Goal: Task Accomplishment & Management: Manage account settings

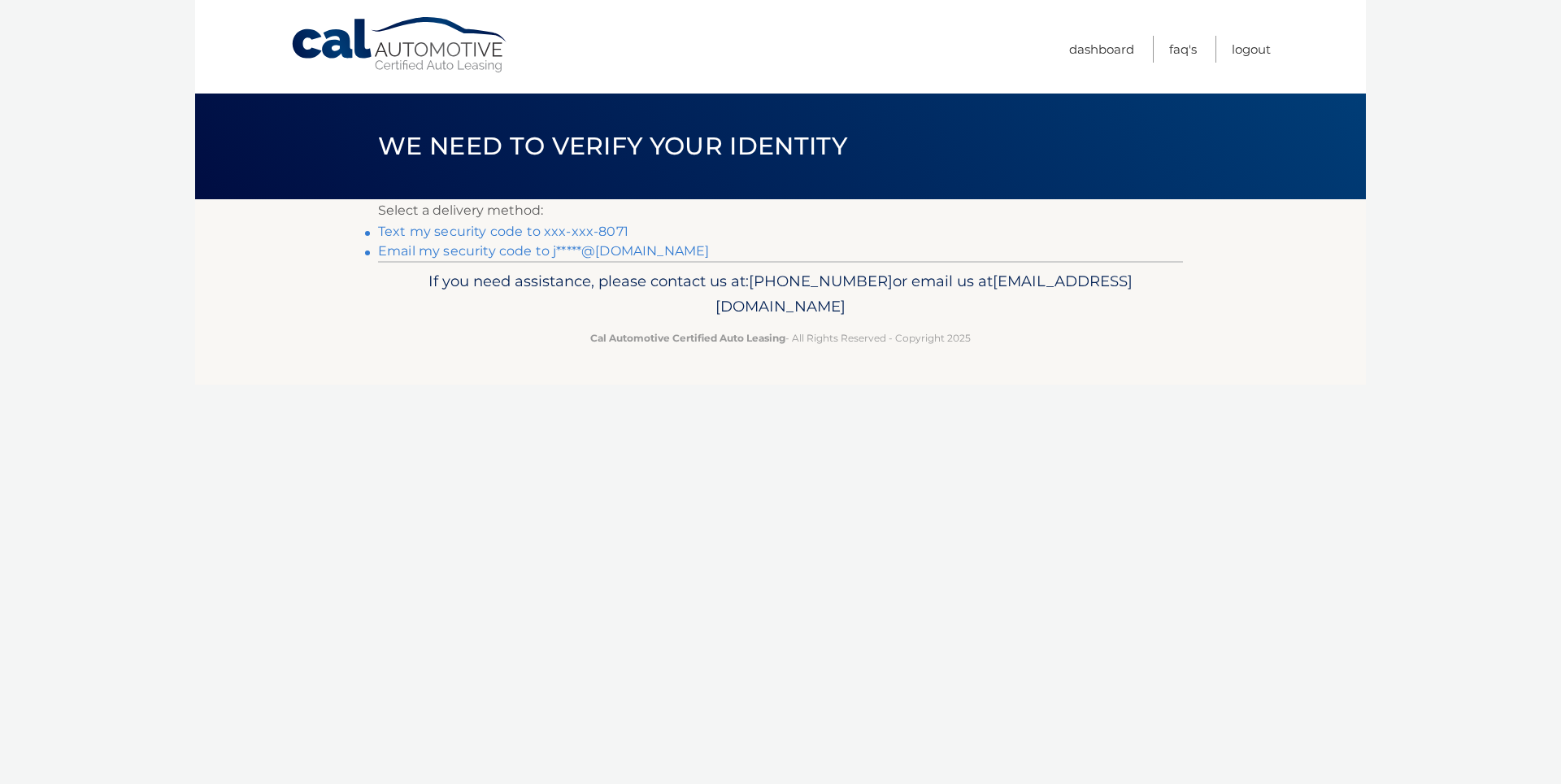
click at [577, 251] on link "Email my security code to j*****@outlook.com" at bounding box center [544, 251] width 331 height 15
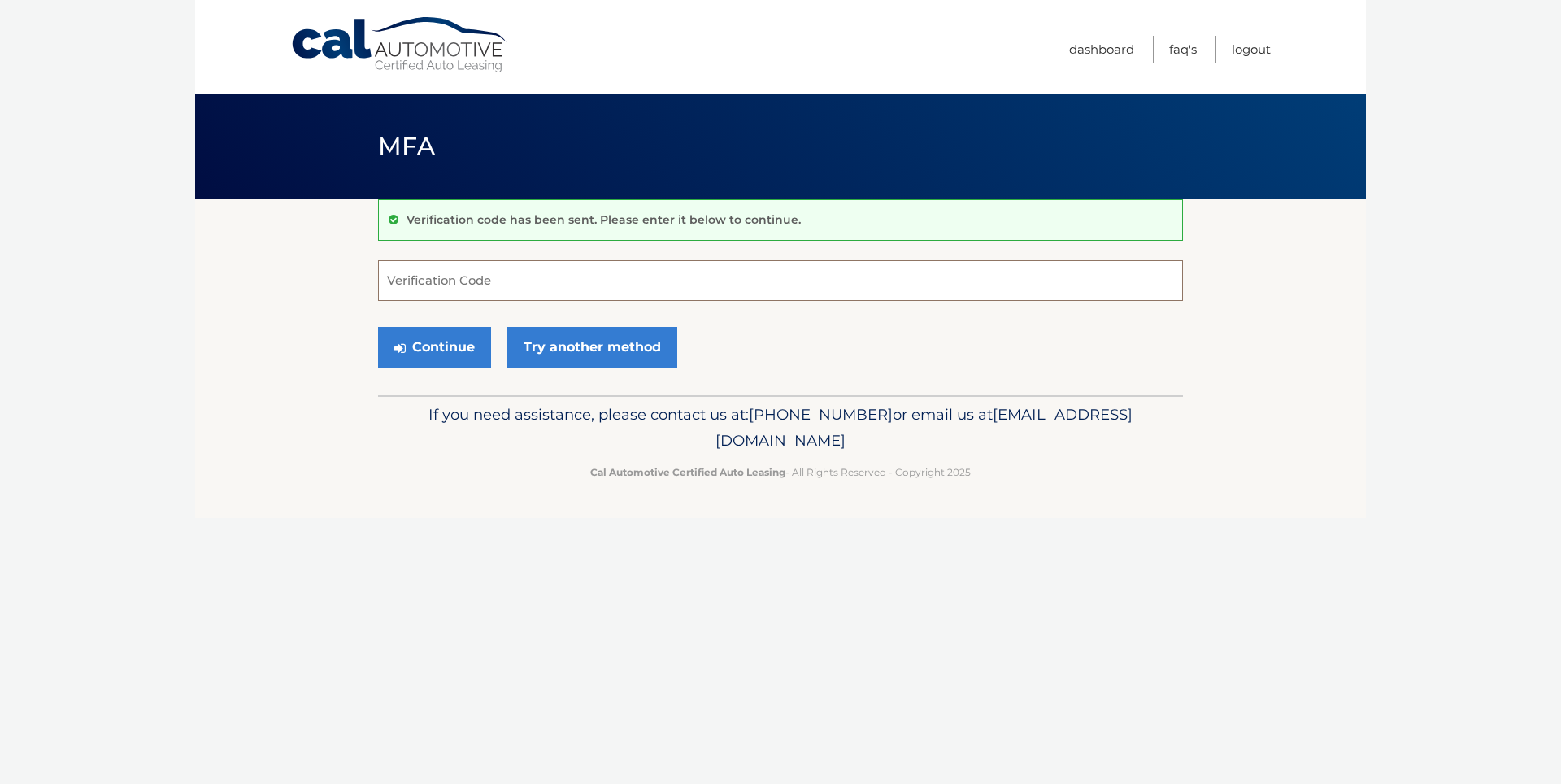
click at [399, 273] on input "Verification Code" at bounding box center [780, 281] width 805 height 41
type input "005325"
click at [413, 347] on button "Continue" at bounding box center [435, 347] width 113 height 41
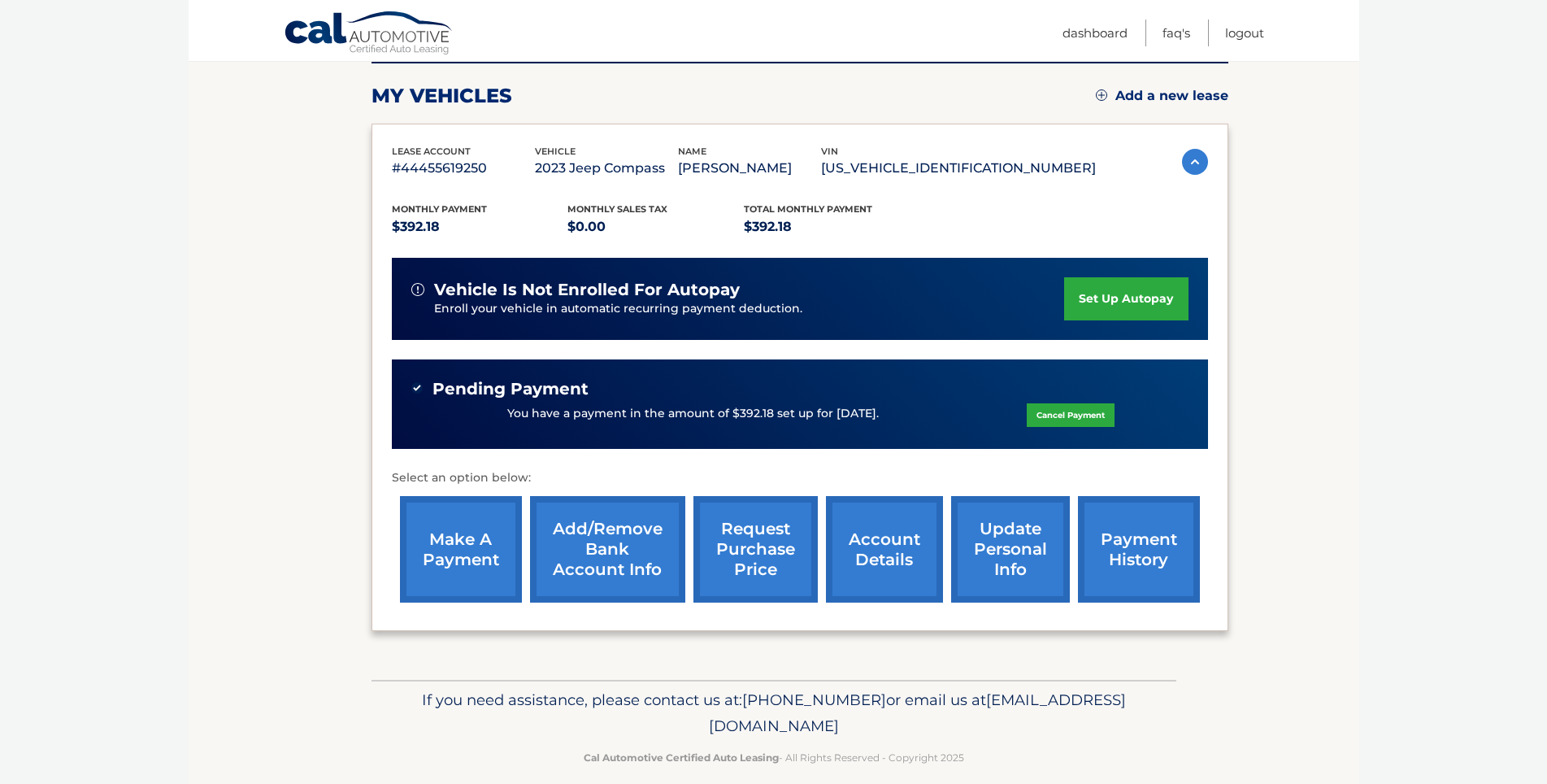
scroll to position [232, 0]
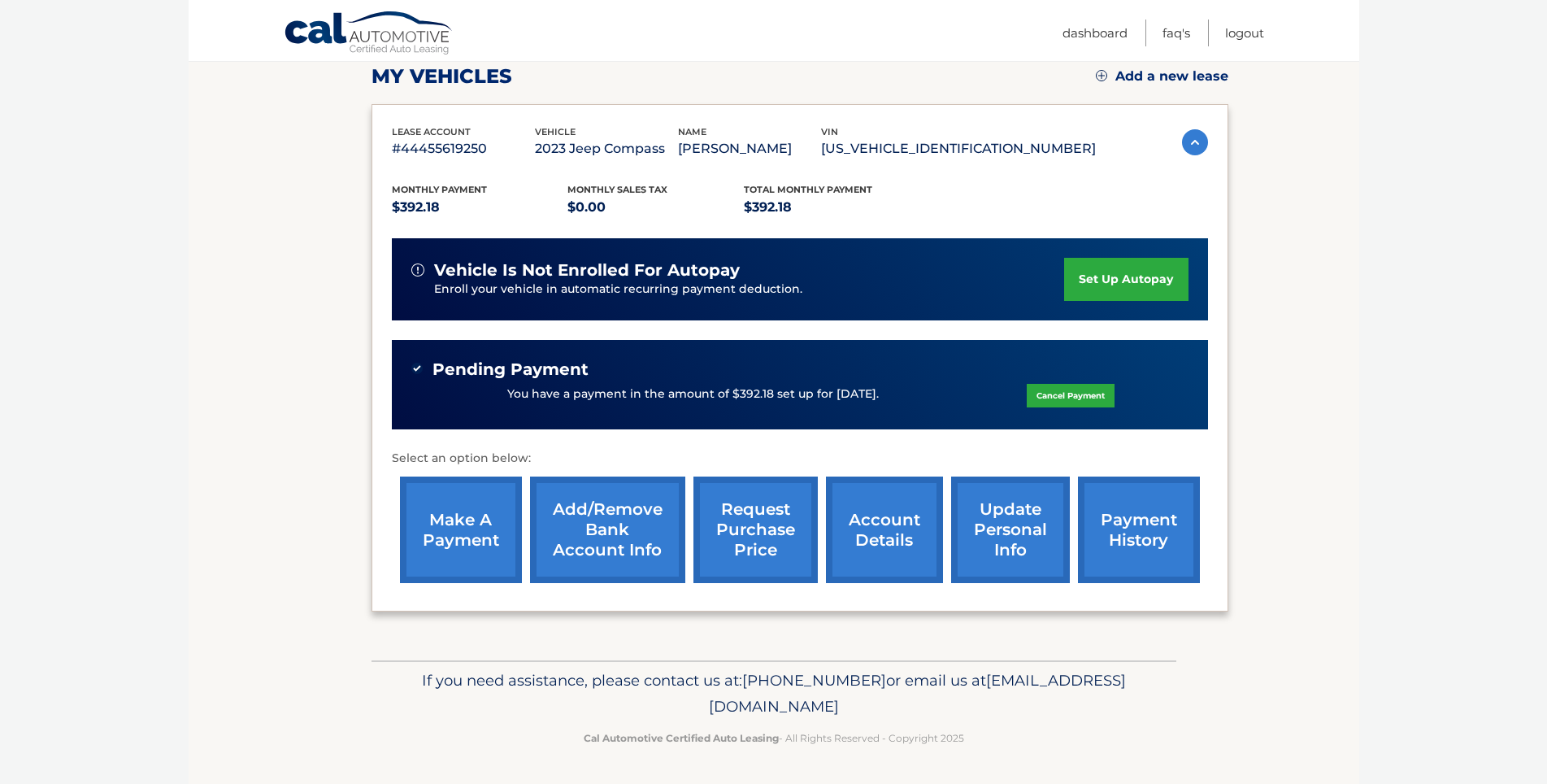
click at [860, 547] on link "account details" at bounding box center [884, 529] width 117 height 106
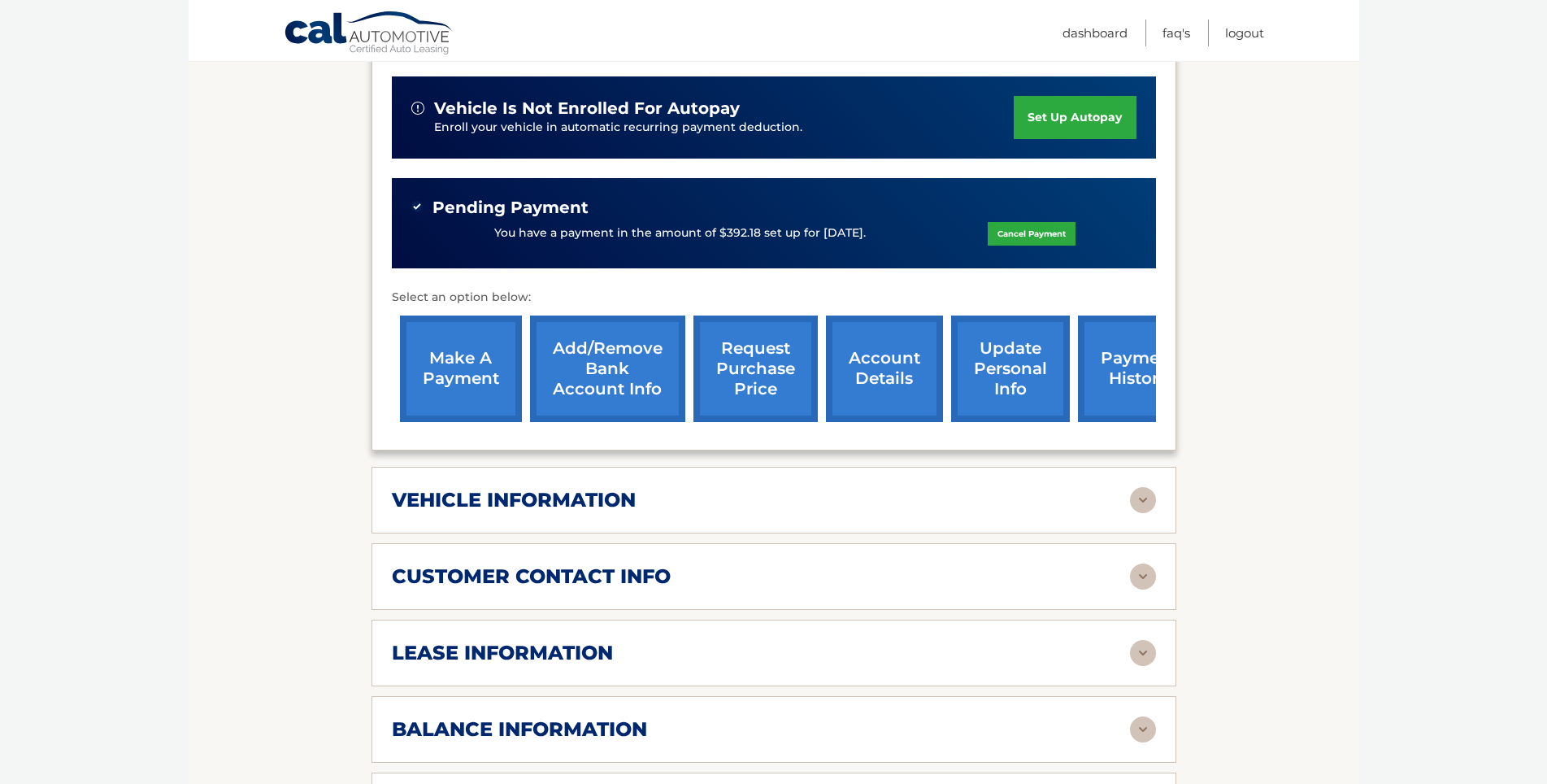
scroll to position [569, 0]
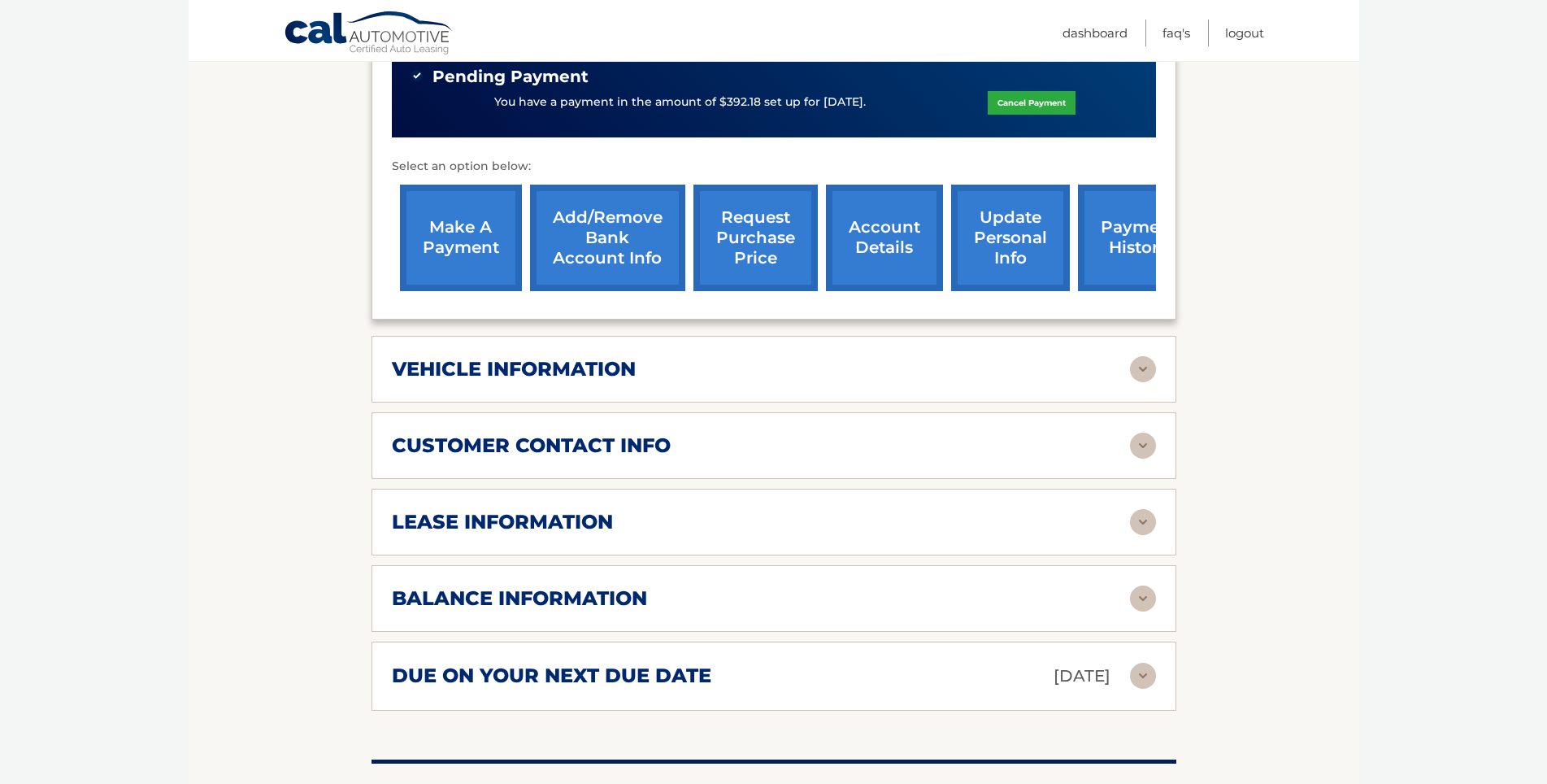
click at [778, 587] on div "balance information" at bounding box center [761, 598] width 739 height 24
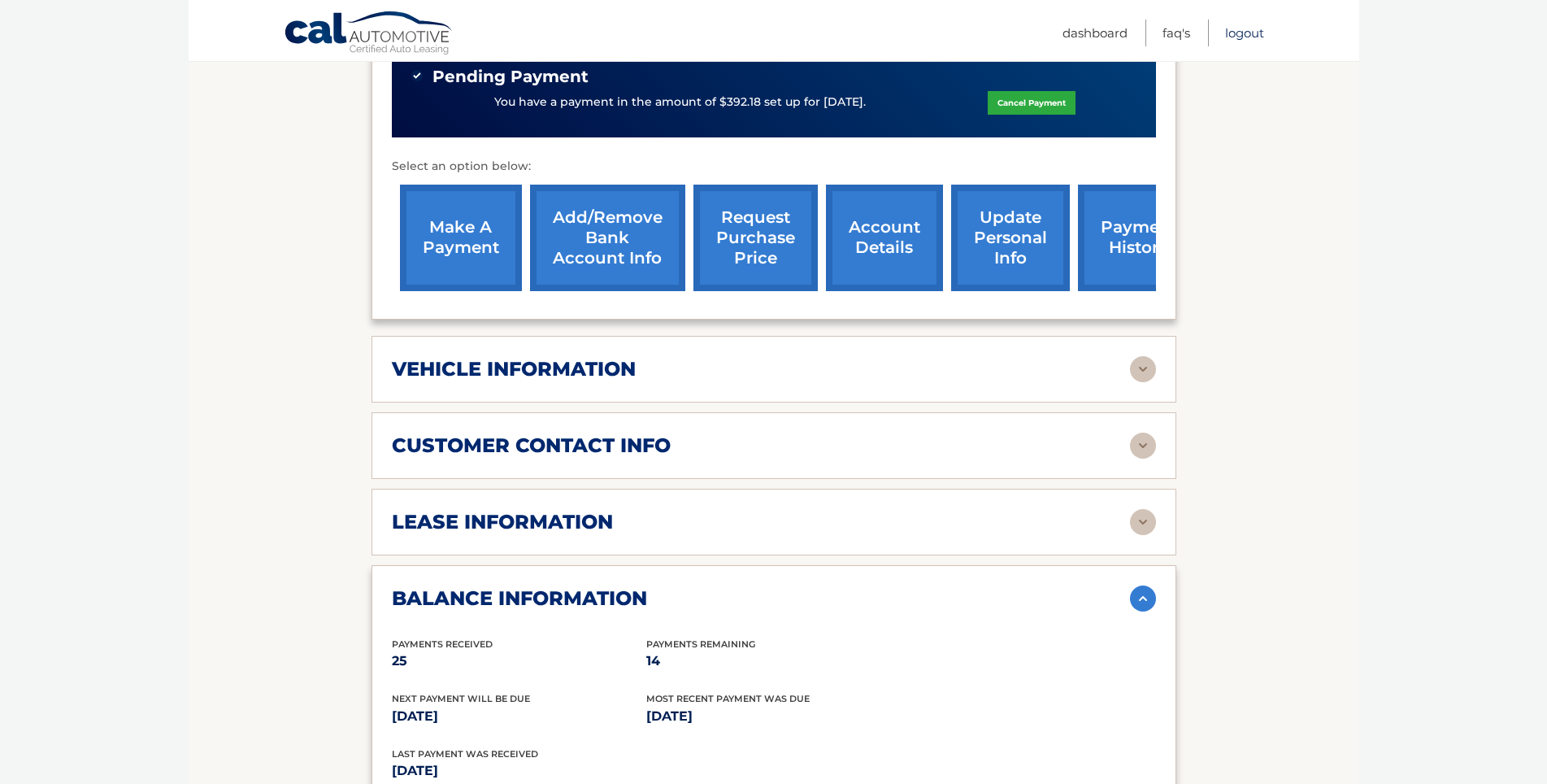
click at [1242, 38] on link "Logout" at bounding box center [1245, 33] width 39 height 27
